Goal: Transaction & Acquisition: Purchase product/service

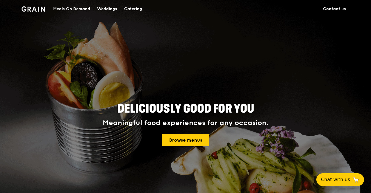
click at [78, 8] on div "Meals On Demand" at bounding box center [71, 8] width 37 height 17
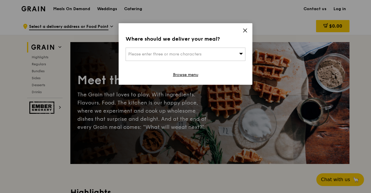
click at [245, 32] on icon at bounding box center [245, 30] width 5 height 5
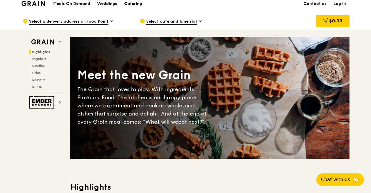
scroll to position [5, 0]
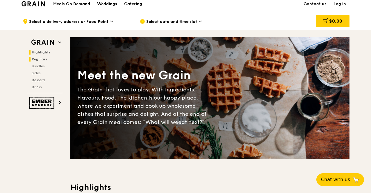
click at [42, 60] on span "Regulars" at bounding box center [39, 59] width 15 height 4
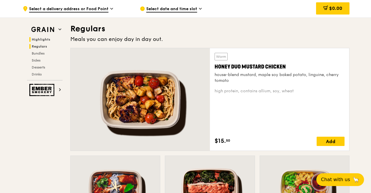
scroll to position [377, 0]
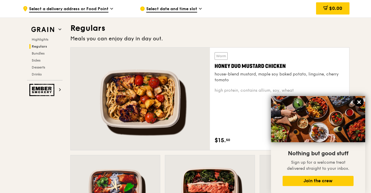
click at [360, 104] on icon at bounding box center [359, 102] width 3 height 3
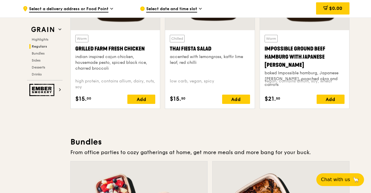
scroll to position [651, 0]
